Goal: Task Accomplishment & Management: Use online tool/utility

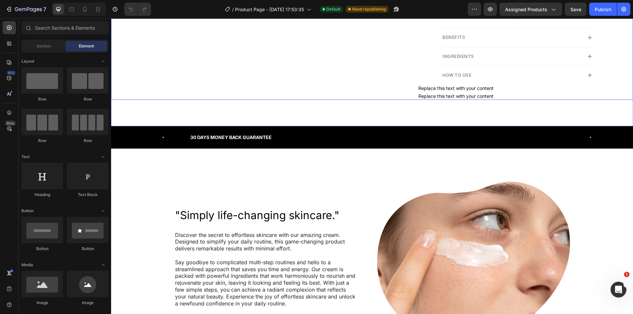
scroll to position [363, 0]
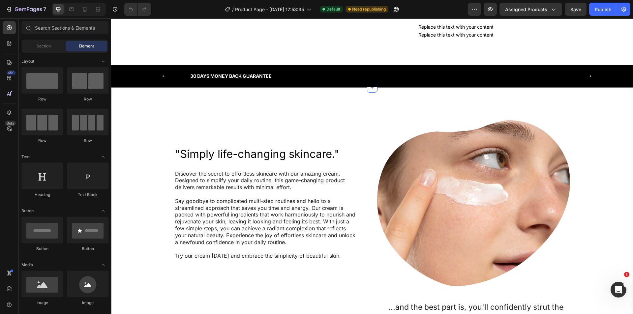
click at [581, 109] on div ""Simply life-changing skincare." Heading Discover the secret to effortless skin…" at bounding box center [372, 294] width 522 height 414
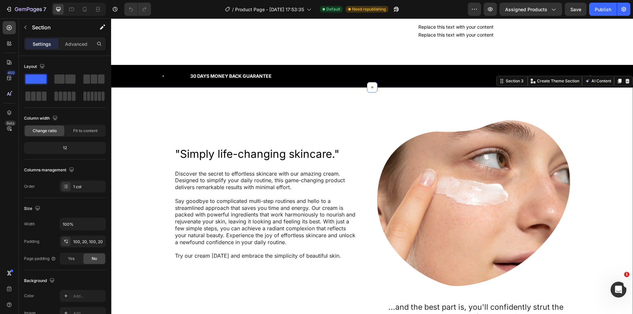
click at [627, 125] on div ""Simply life-changing skincare." Heading Discover the secret to effortless skin…" at bounding box center [372, 274] width 522 height 374
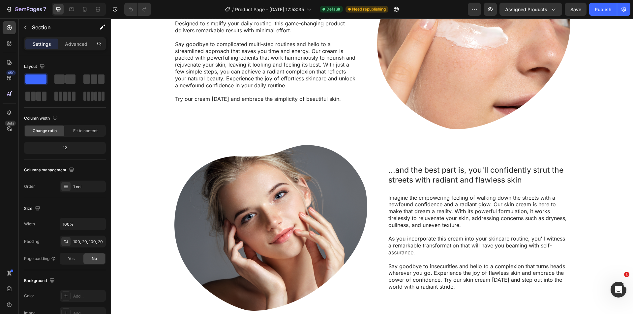
scroll to position [389, 0]
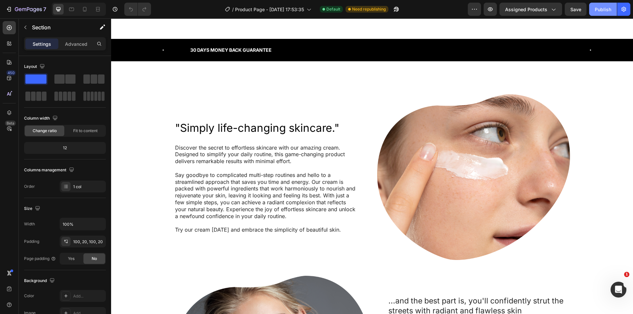
click at [600, 12] on div "Publish" at bounding box center [603, 9] width 16 height 7
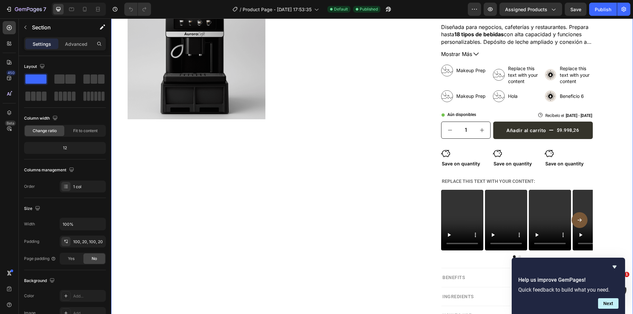
scroll to position [0, 0]
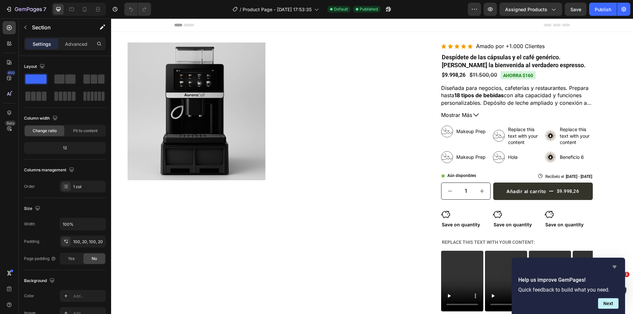
click at [615, 266] on icon "Hide survey" at bounding box center [615, 267] width 8 height 8
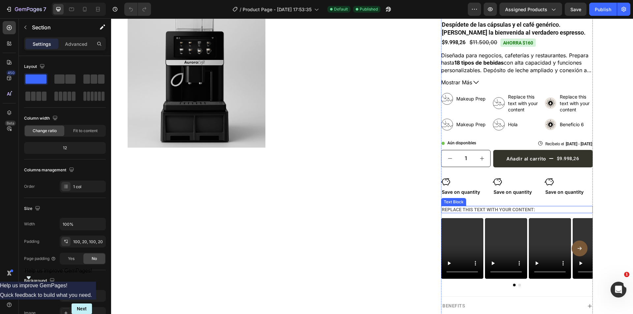
scroll to position [33, 0]
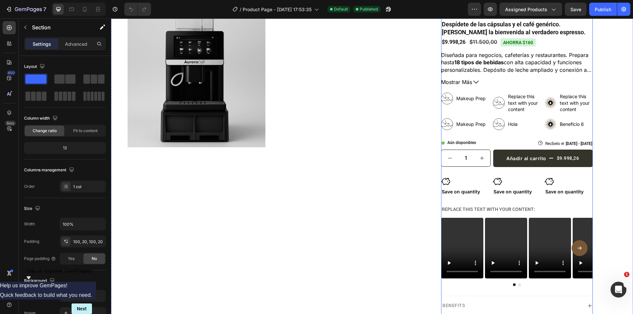
click at [507, 203] on div "Icon Icon Icon Icon Icon Icon List Amado por +1.000 Clientes Text Block Row Des…" at bounding box center [517, 181] width 152 height 343
click at [538, 187] on div "Icon Save on quantity Text Block Icon Save on quantity Text Block Icon Save on …" at bounding box center [517, 186] width 152 height 19
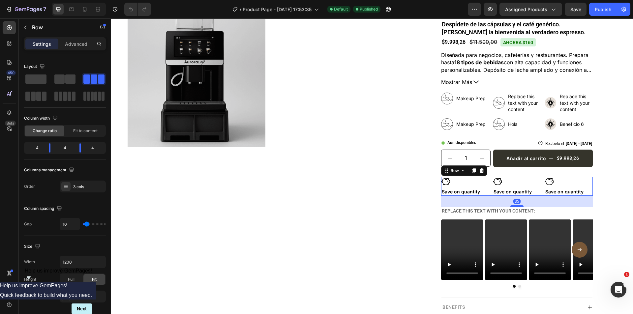
click at [516, 206] on div at bounding box center [517, 207] width 13 height 2
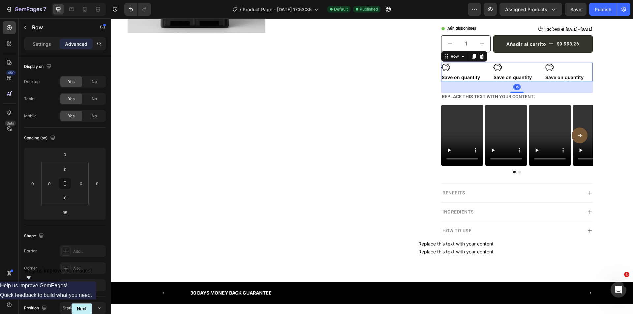
scroll to position [165, 0]
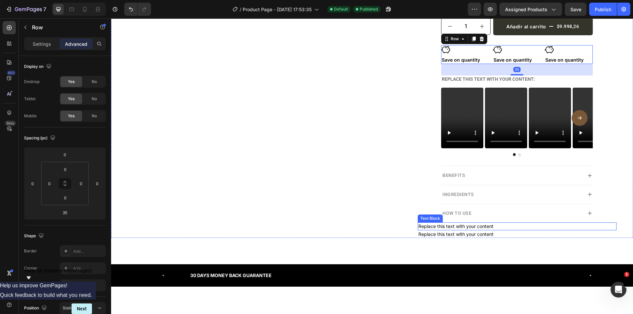
click at [451, 228] on div "Replace this text with your content" at bounding box center [517, 227] width 199 height 8
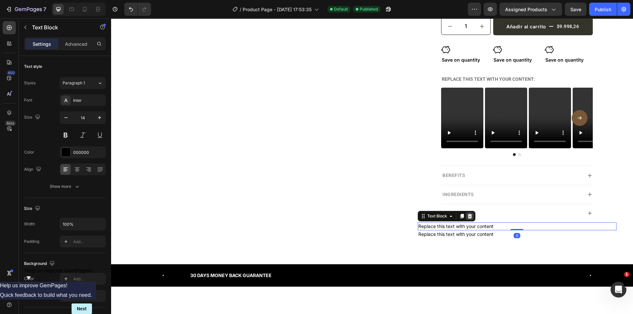
click at [467, 214] on icon at bounding box center [469, 216] width 5 height 5
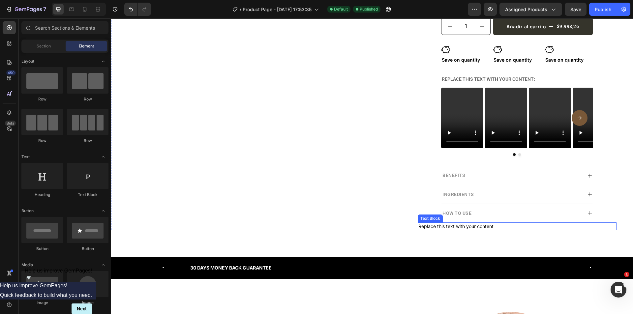
click at [466, 229] on div "Replace this text with your content" at bounding box center [517, 227] width 199 height 8
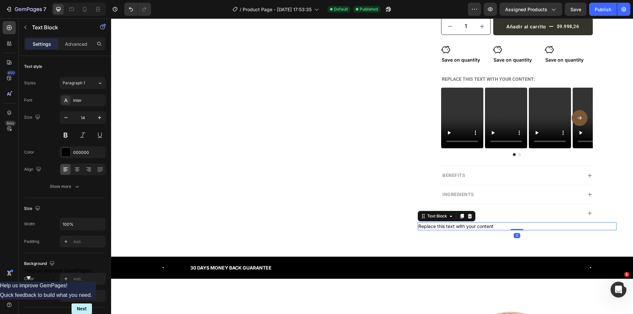
click at [472, 215] on div "Text Block" at bounding box center [447, 216] width 58 height 11
click at [468, 215] on icon at bounding box center [470, 216] width 4 height 5
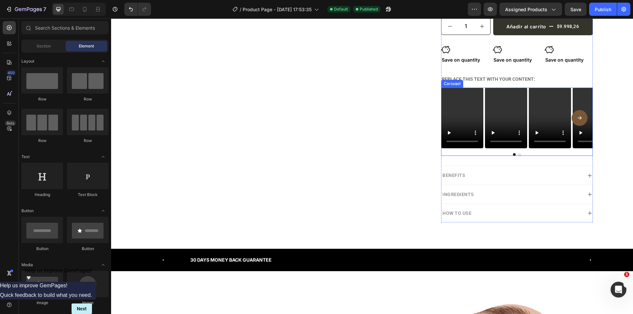
click at [536, 153] on div at bounding box center [517, 154] width 152 height 3
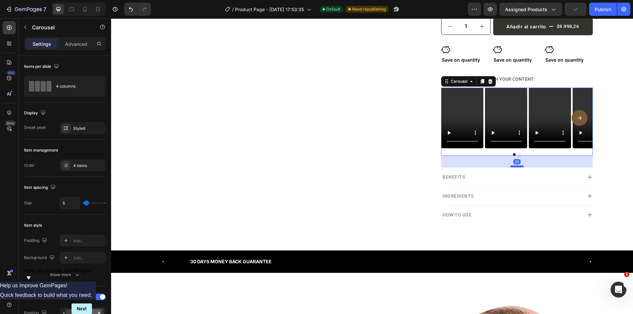
click at [516, 167] on div at bounding box center [517, 167] width 13 height 2
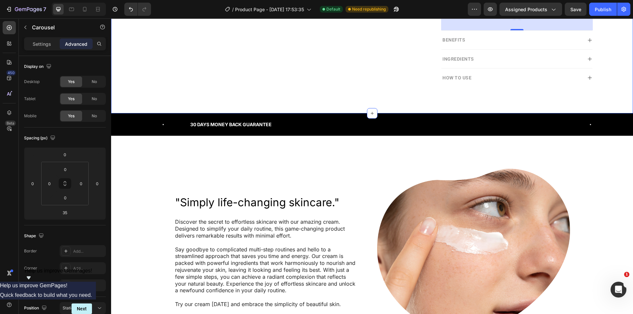
scroll to position [363, 0]
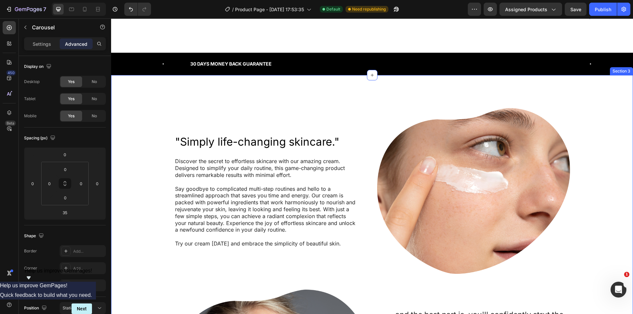
click at [619, 88] on div ""Simply life-changing skincare." Heading Discover the secret to effortless skin…" at bounding box center [372, 282] width 522 height 414
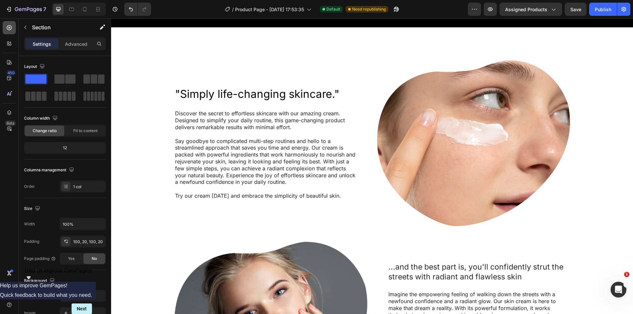
scroll to position [330, 0]
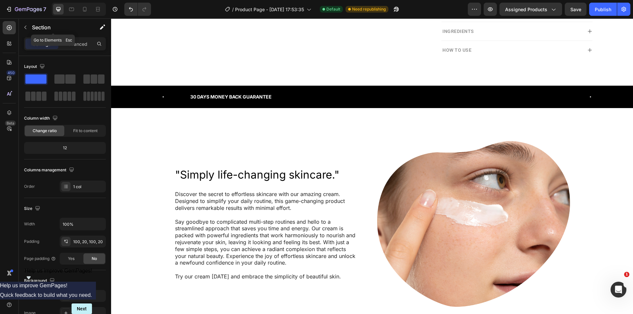
click at [30, 28] on button "button" at bounding box center [25, 27] width 11 height 11
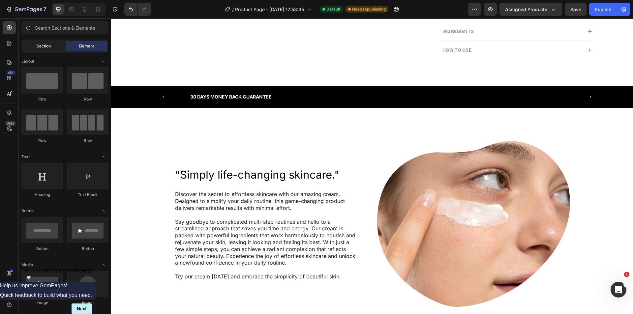
click at [45, 50] on div "Section" at bounding box center [44, 46] width 42 height 11
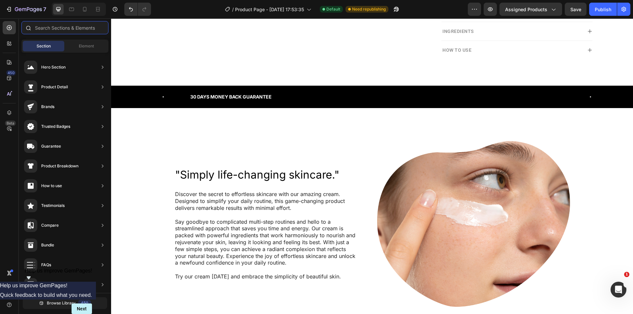
click at [67, 33] on input "text" at bounding box center [64, 27] width 87 height 13
click at [86, 44] on span "Element" at bounding box center [86, 46] width 15 height 6
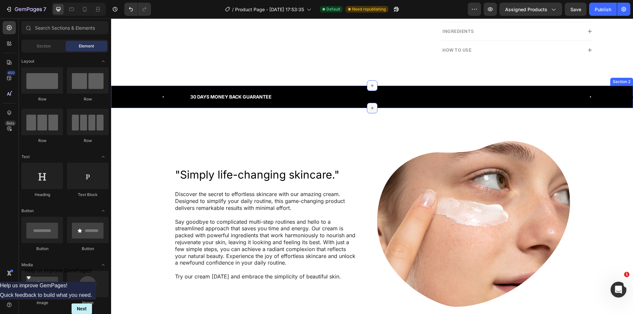
click at [370, 109] on icon at bounding box center [372, 108] width 5 height 5
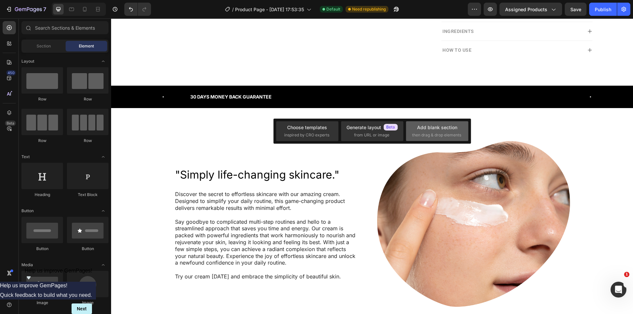
click at [415, 132] on div "Add blank section then drag & drop elements" at bounding box center [437, 131] width 50 height 14
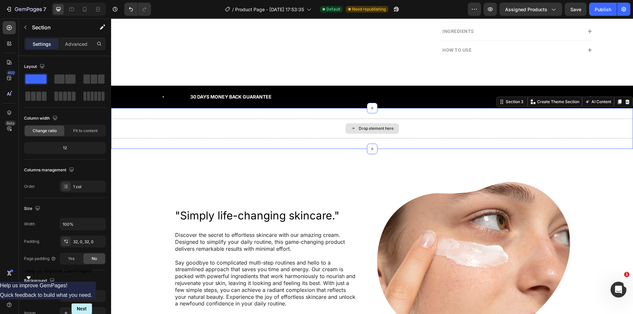
click at [258, 122] on div "Drop element here" at bounding box center [372, 129] width 522 height 20
click at [80, 244] on div "32, 0, 32, 0" at bounding box center [82, 242] width 19 height 6
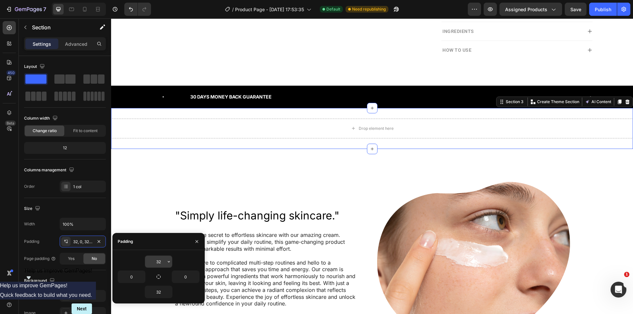
click at [160, 266] on input "32" at bounding box center [158, 262] width 27 height 12
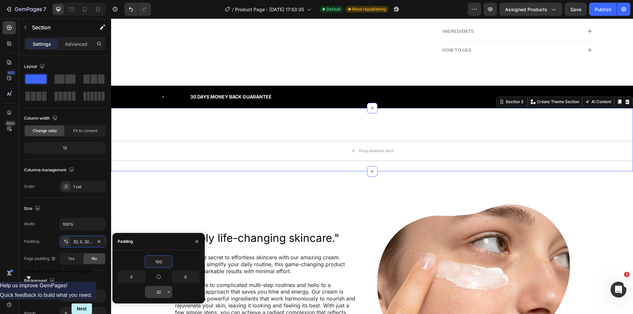
type input "100"
click at [156, 293] on input "32" at bounding box center [158, 292] width 27 height 12
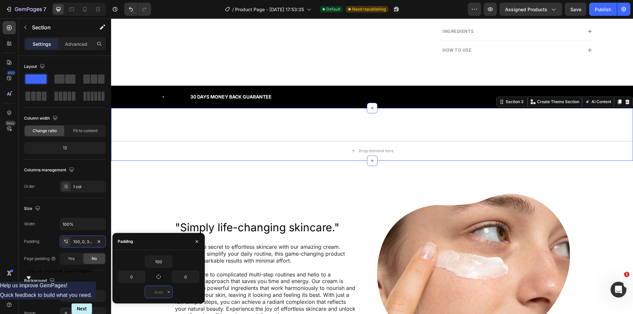
type input "0"
click at [40, 33] on div "Section" at bounding box center [53, 27] width 69 height 17
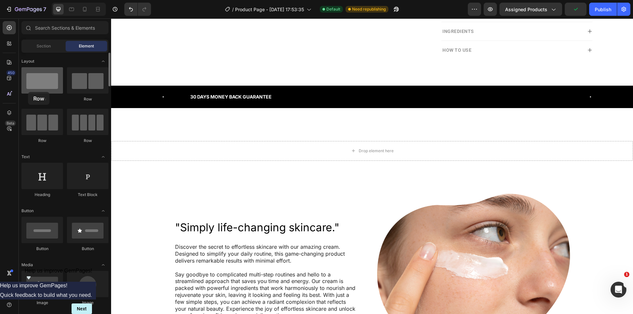
drag, startPoint x: 87, startPoint y: 85, endPoint x: 29, endPoint y: 89, distance: 58.6
click at [28, 90] on div "Row Row Row Row" at bounding box center [64, 108] width 87 height 82
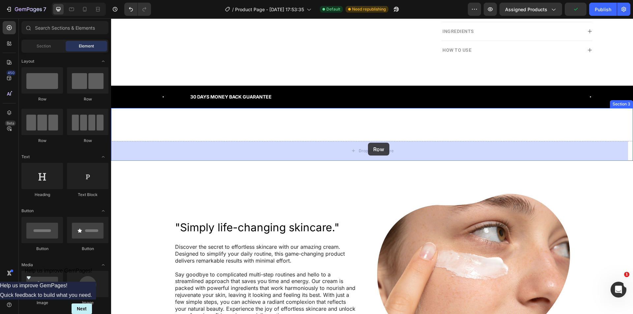
drag, startPoint x: 147, startPoint y: 102, endPoint x: 368, endPoint y: 143, distance: 225.1
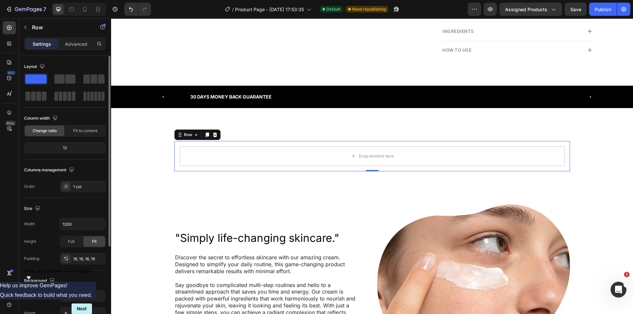
click at [69, 70] on div "Layout" at bounding box center [65, 66] width 82 height 11
click at [69, 76] on span at bounding box center [70, 79] width 10 height 9
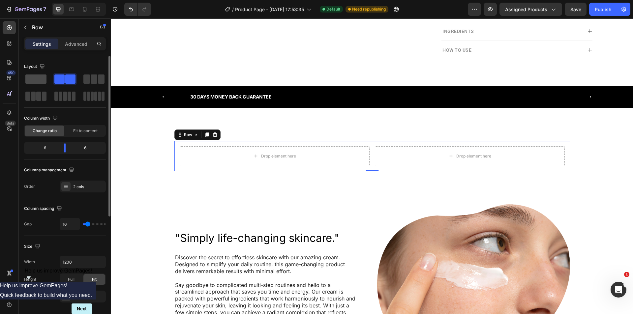
click at [35, 81] on span at bounding box center [35, 79] width 21 height 9
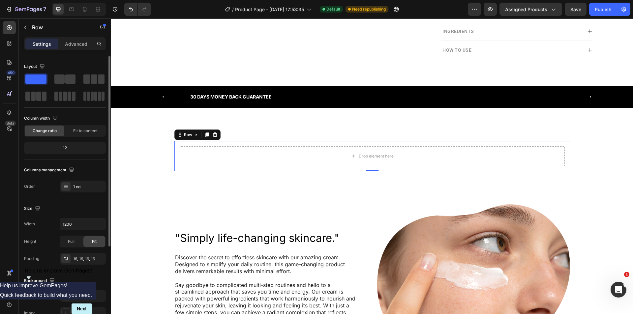
drag, startPoint x: 68, startPoint y: 76, endPoint x: 67, endPoint y: 143, distance: 67.0
click at [68, 76] on span at bounding box center [70, 79] width 10 height 9
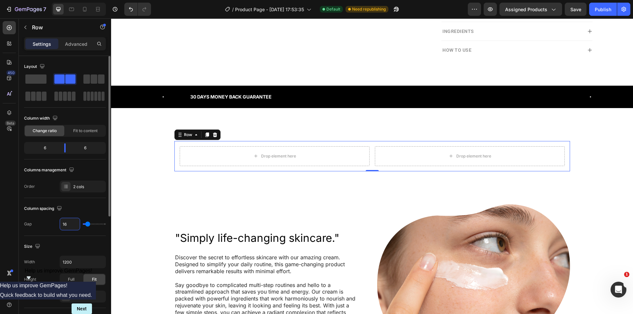
click at [67, 226] on input "16" at bounding box center [70, 224] width 20 height 12
type input "5"
type input "50"
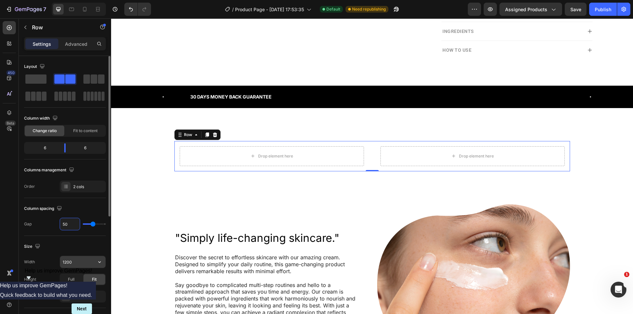
type input "50"
click at [76, 264] on input "1200" at bounding box center [83, 262] width 46 height 12
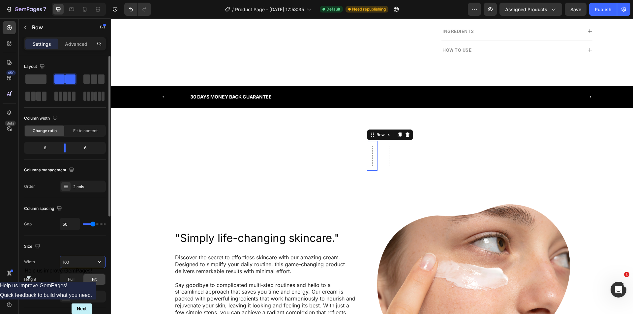
type input "1600"
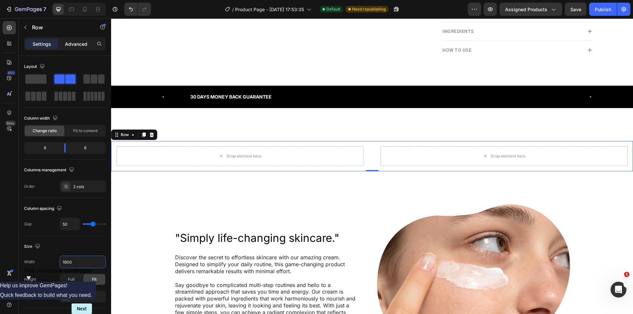
click at [76, 49] on div "Advanced" at bounding box center [76, 44] width 33 height 11
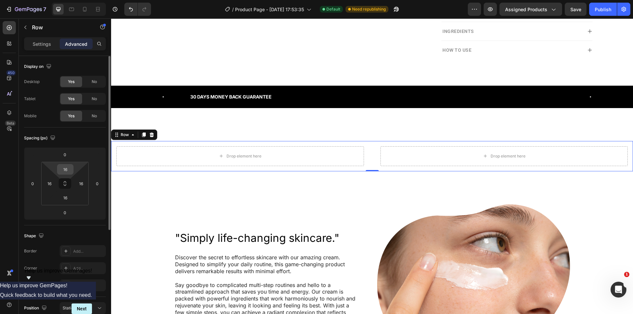
click at [65, 173] on input "16" at bounding box center [65, 170] width 13 height 10
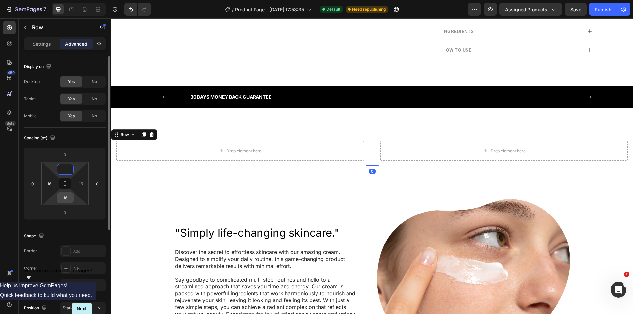
click at [68, 200] on input "16" at bounding box center [65, 198] width 13 height 10
type input "0"
type input "1"
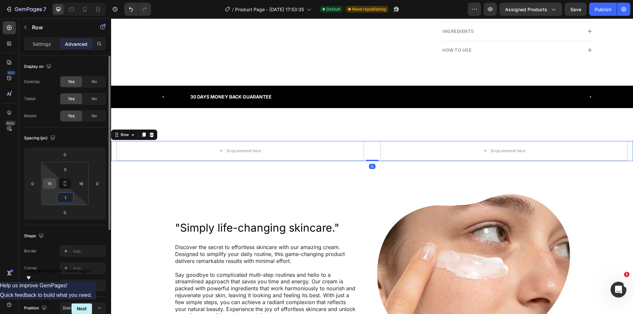
click at [52, 182] on input "16" at bounding box center [50, 184] width 10 height 10
type input "50"
click at [79, 182] on input "16" at bounding box center [81, 184] width 10 height 10
type input "50"
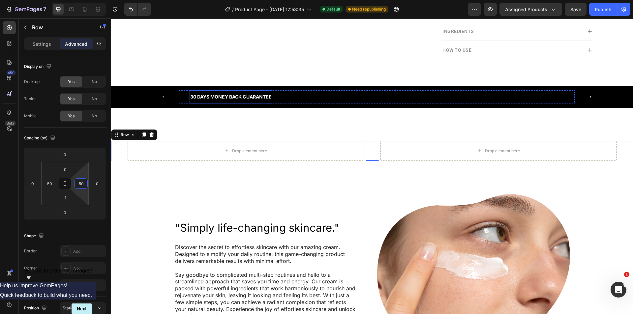
click at [355, 104] on div "FREE SHIPPING Text Block Icon 30 DAYS MONEY BACK GUARANTEE Text Block Row LIMIT…" at bounding box center [372, 97] width 522 height 22
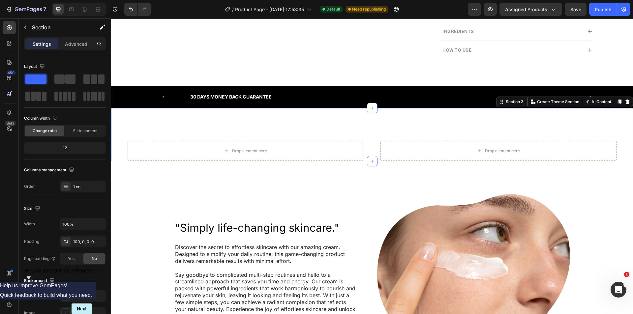
click at [290, 121] on div "Drop element here Drop element here Row Section 3 You can create reusable secti…" at bounding box center [372, 134] width 522 height 53
click at [390, 134] on div "Drop element here Drop element here Row Section 3 You can create reusable secti…" at bounding box center [372, 134] width 522 height 53
click at [381, 149] on div "Drop element here" at bounding box center [499, 151] width 237 height 20
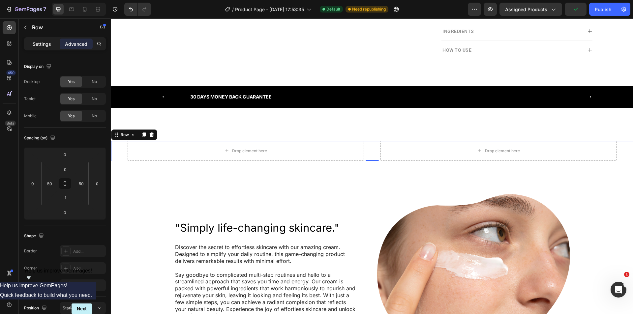
click at [43, 44] on p "Settings" at bounding box center [42, 44] width 18 height 7
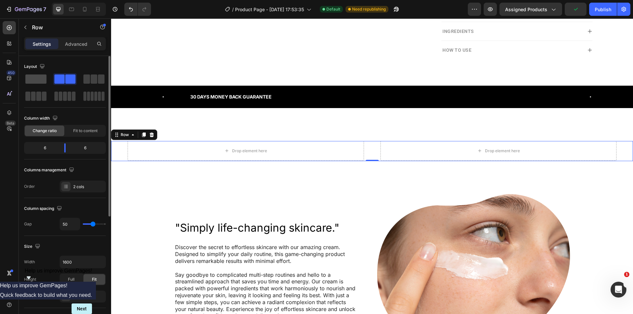
click at [37, 81] on span at bounding box center [35, 79] width 21 height 9
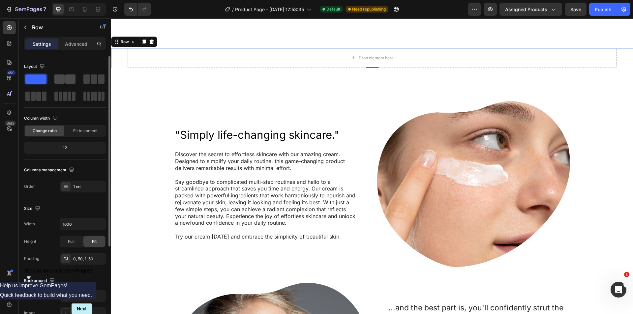
scroll to position [363, 0]
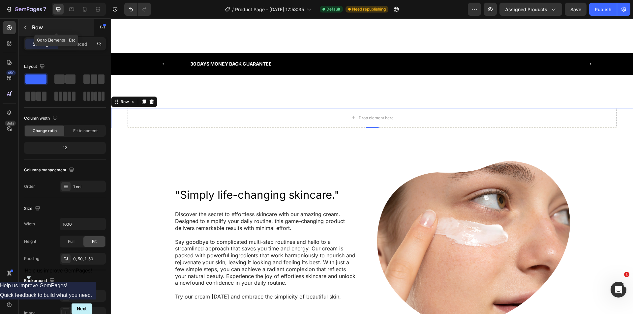
click at [47, 29] on p "Row" at bounding box center [60, 27] width 56 height 8
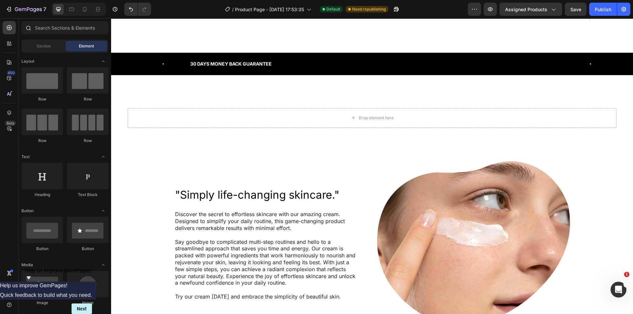
click at [47, 35] on div at bounding box center [65, 29] width 92 height 16
click at [48, 32] on input "text" at bounding box center [64, 27] width 87 height 13
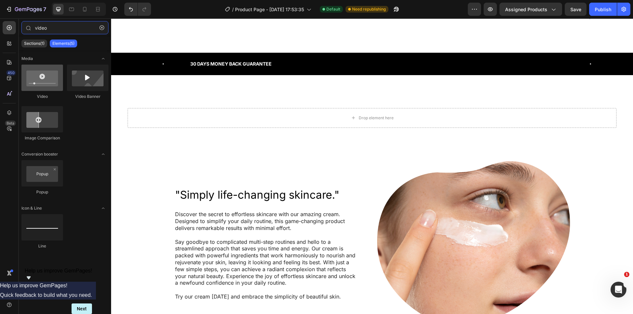
type input "video"
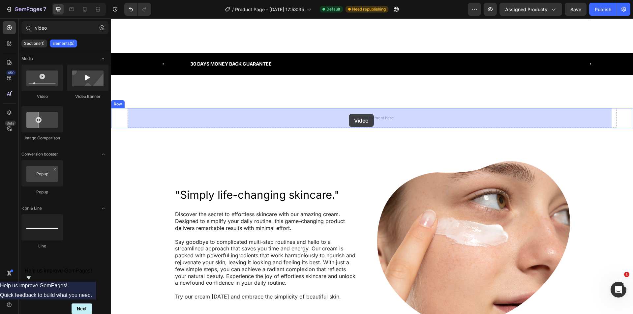
drag, startPoint x: 152, startPoint y: 103, endPoint x: 349, endPoint y: 114, distance: 197.3
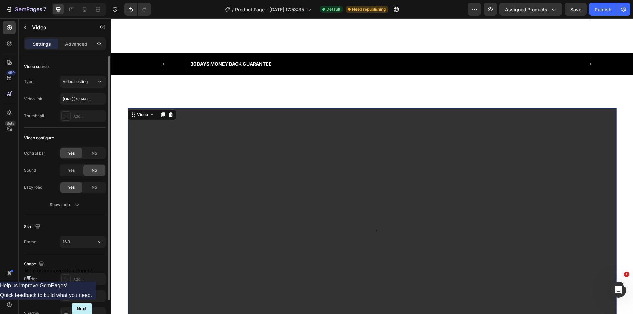
scroll to position [37, 0]
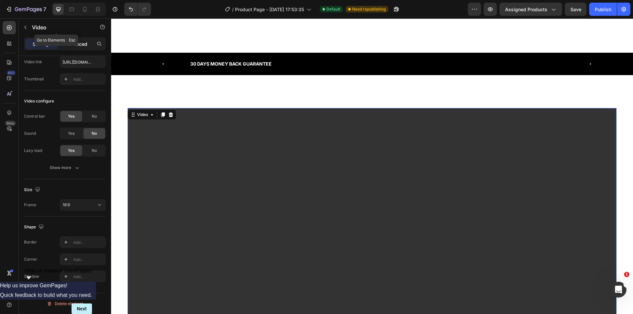
drag, startPoint x: 80, startPoint y: 37, endPoint x: 77, endPoint y: 40, distance: 4.0
click at [79, 37] on div "Video" at bounding box center [56, 27] width 75 height 19
click at [77, 41] on p "Advanced" at bounding box center [76, 44] width 22 height 7
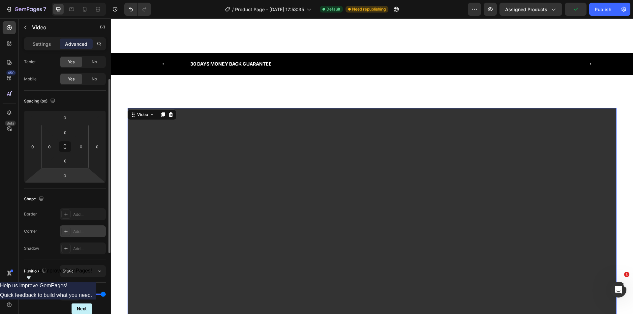
click at [80, 235] on div "Add..." at bounding box center [88, 232] width 31 height 6
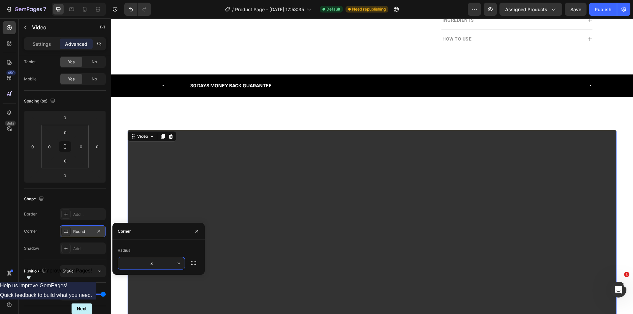
scroll to position [330, 0]
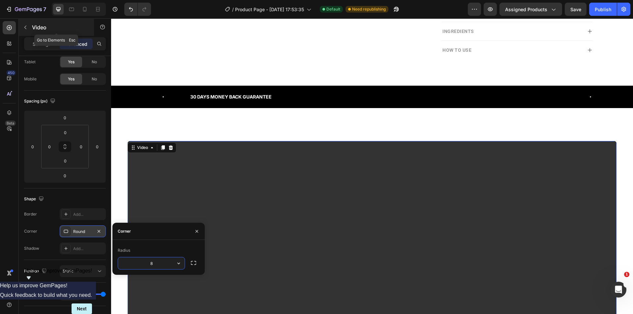
click at [33, 21] on div "Video" at bounding box center [56, 27] width 75 height 17
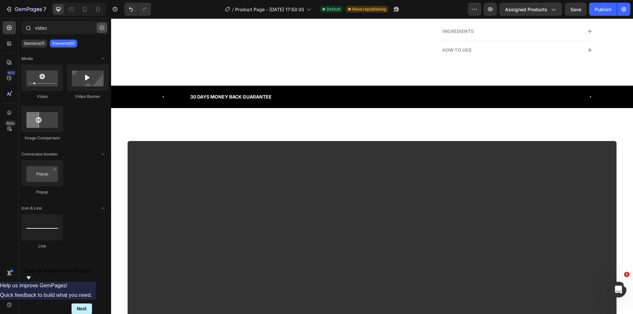
click at [101, 27] on icon "button" at bounding box center [102, 27] width 5 height 5
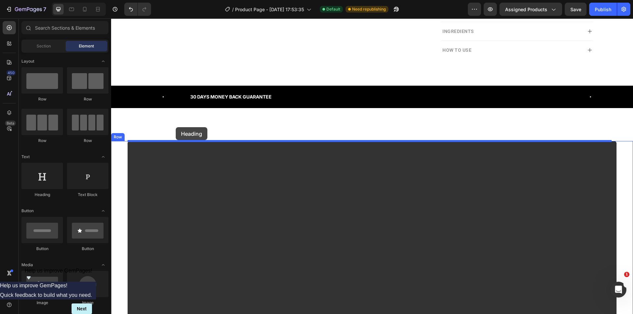
drag, startPoint x: 160, startPoint y: 198, endPoint x: 176, endPoint y: 132, distance: 68.0
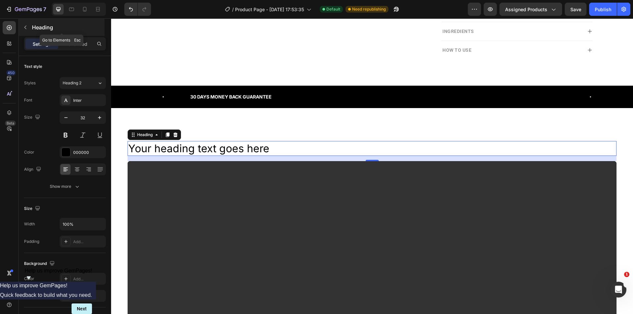
click at [36, 30] on p "Heading" at bounding box center [67, 27] width 71 height 8
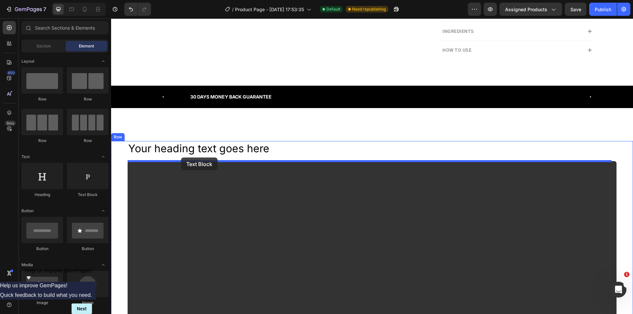
drag, startPoint x: 221, startPoint y: 186, endPoint x: 181, endPoint y: 158, distance: 49.0
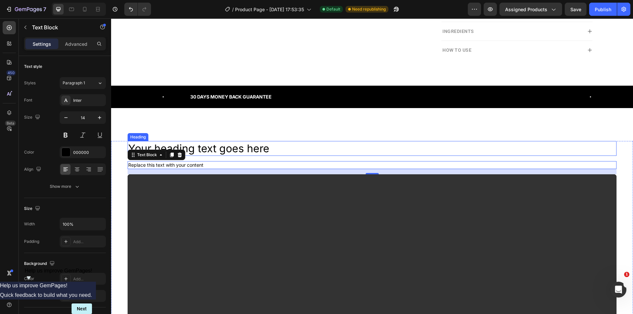
click at [233, 142] on h2 "Your heading text goes here" at bounding box center [372, 148] width 489 height 15
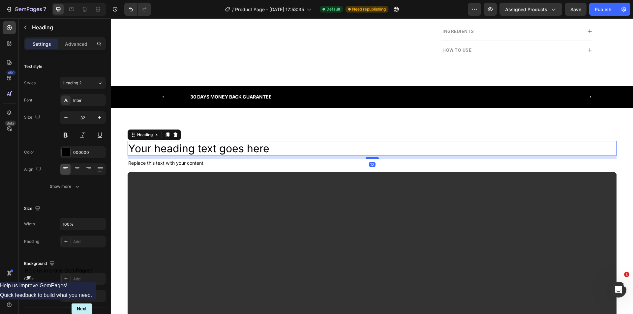
click at [370, 159] on div at bounding box center [372, 158] width 13 height 2
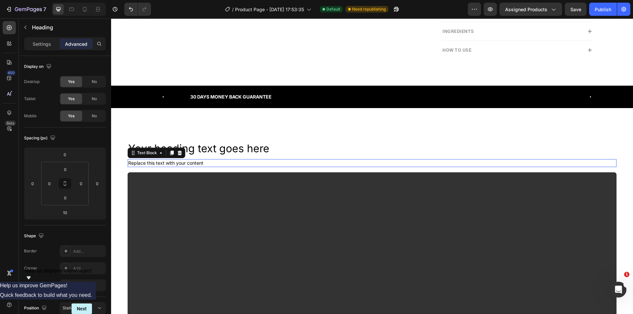
click at [171, 160] on div "Replace this text with your content" at bounding box center [372, 163] width 489 height 8
